Goal: Transaction & Acquisition: Purchase product/service

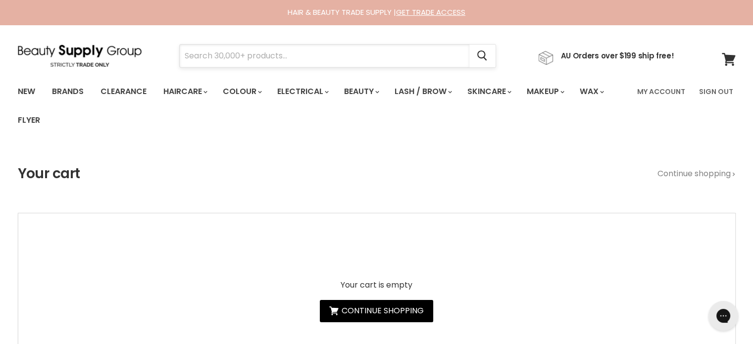
paste input "PURE Miracle Renew Shampoo"
type input "PURE Miracle Renew Shampoo"
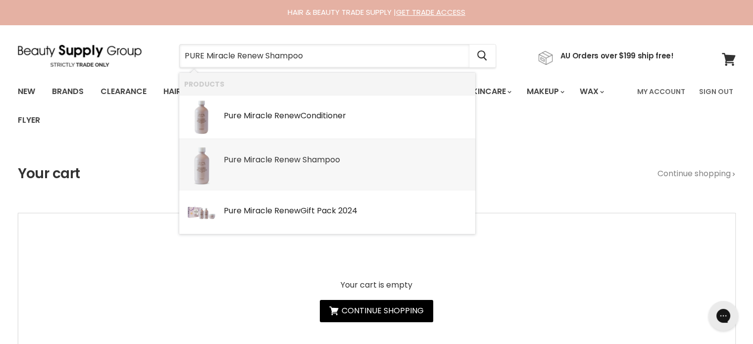
click at [288, 158] on b "Renew" at bounding box center [287, 159] width 26 height 11
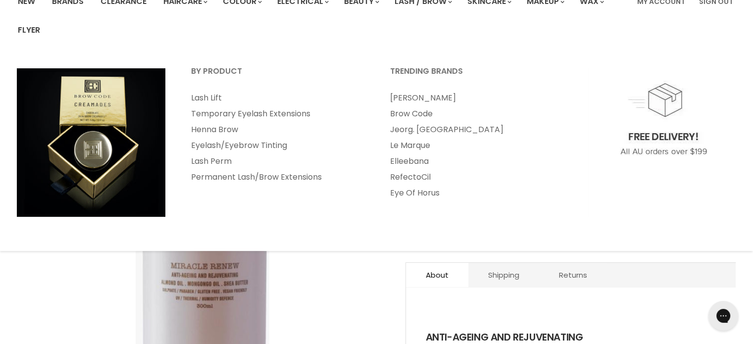
scroll to position [99, 0]
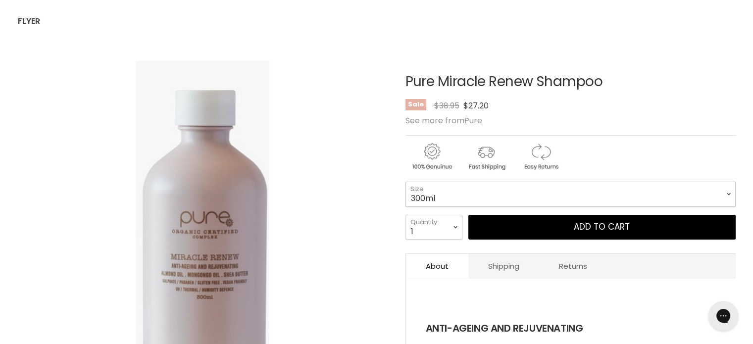
click at [457, 188] on select "300ml 1 Litre" at bounding box center [571, 194] width 330 height 25
click at [406, 182] on select "300ml 1 Litre" at bounding box center [571, 194] width 330 height 25
select select "1 Litre"
